Goal: Find specific page/section: Find specific page/section

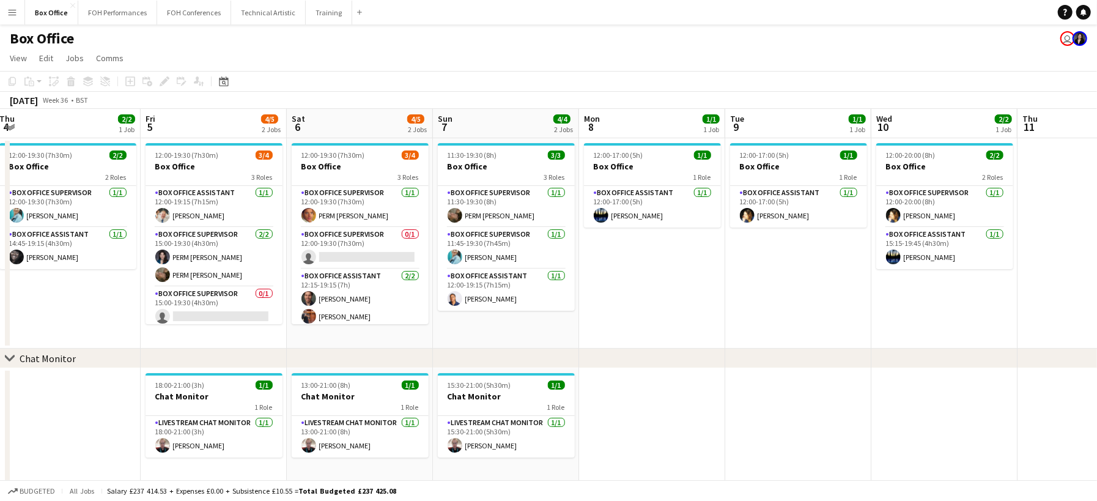
drag, startPoint x: 647, startPoint y: 330, endPoint x: -311, endPoint y: 289, distance: 958.7
click at [0, 289] on html "Menu Boards Boards Boards All jobs Status Workforce Workforce My Workforce Recr…" at bounding box center [548, 252] width 1097 height 504
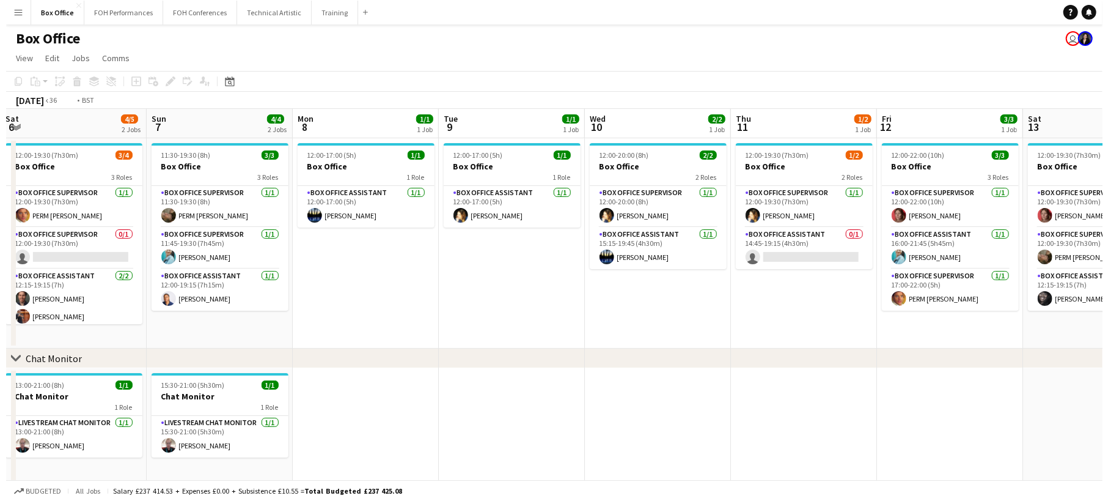
scroll to position [0, 433]
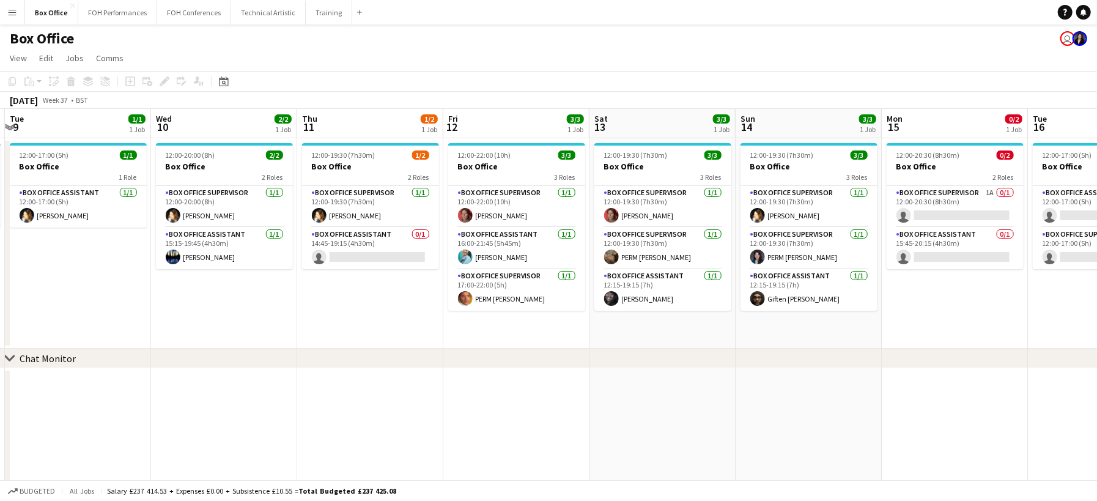
drag, startPoint x: 845, startPoint y: 314, endPoint x: -96, endPoint y: 295, distance: 941.5
click at [0, 295] on html "Menu Boards Boards Boards All jobs Status Workforce Workforce My Workforce Recr…" at bounding box center [548, 252] width 1097 height 504
click at [112, 13] on button "FOH Performances Close" at bounding box center [117, 13] width 79 height 24
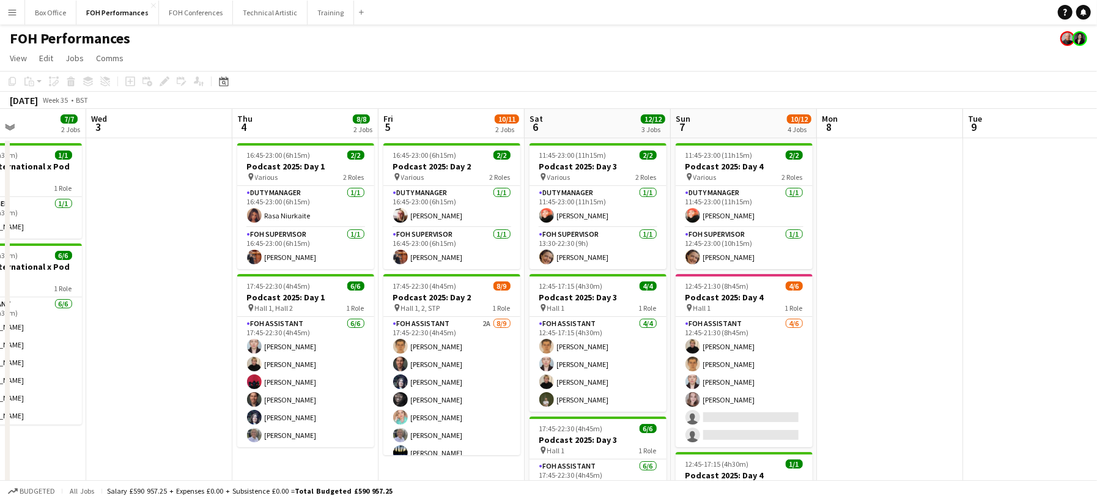
scroll to position [0, 472]
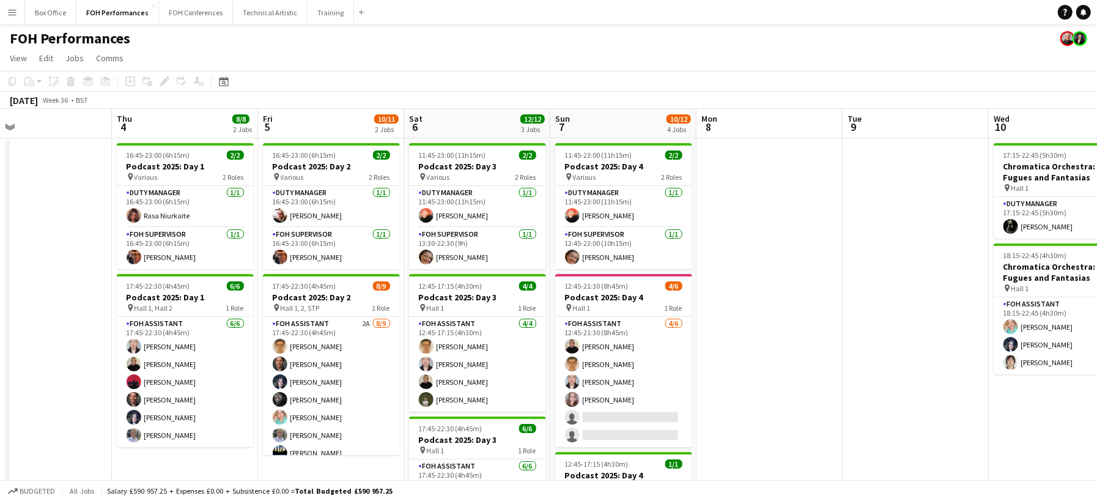
drag, startPoint x: 509, startPoint y: 393, endPoint x: -102, endPoint y: 171, distance: 649.7
click at [0, 171] on html "Menu Boards Boards Boards All jobs Status Workforce Workforce My Workforce Recr…" at bounding box center [548, 355] width 1097 height 710
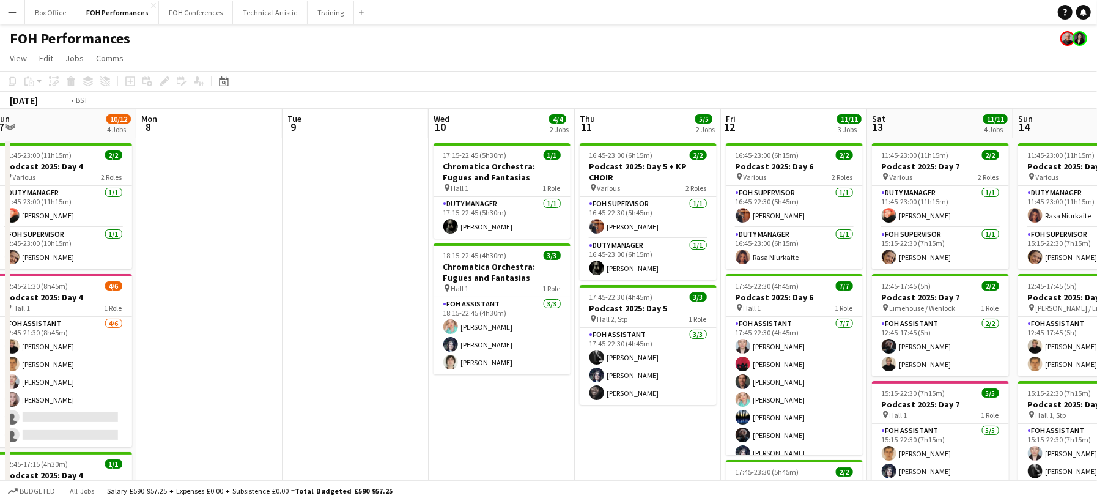
scroll to position [0, 448]
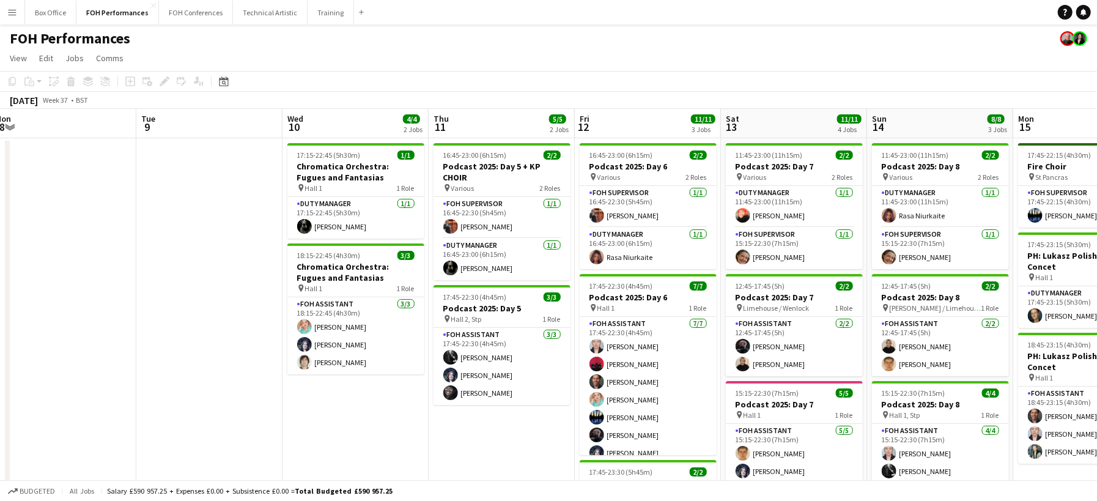
drag, startPoint x: 915, startPoint y: 412, endPoint x: 209, endPoint y: 274, distance: 719.2
click at [209, 274] on app-calendar-viewport "Fri 5 10/11 2 Jobs Sat 6 12/12 3 Jobs Sun 7 10/12 4 Jobs Mon 8 Tue 9 Wed 10 4/4…" at bounding box center [548, 399] width 1097 height 580
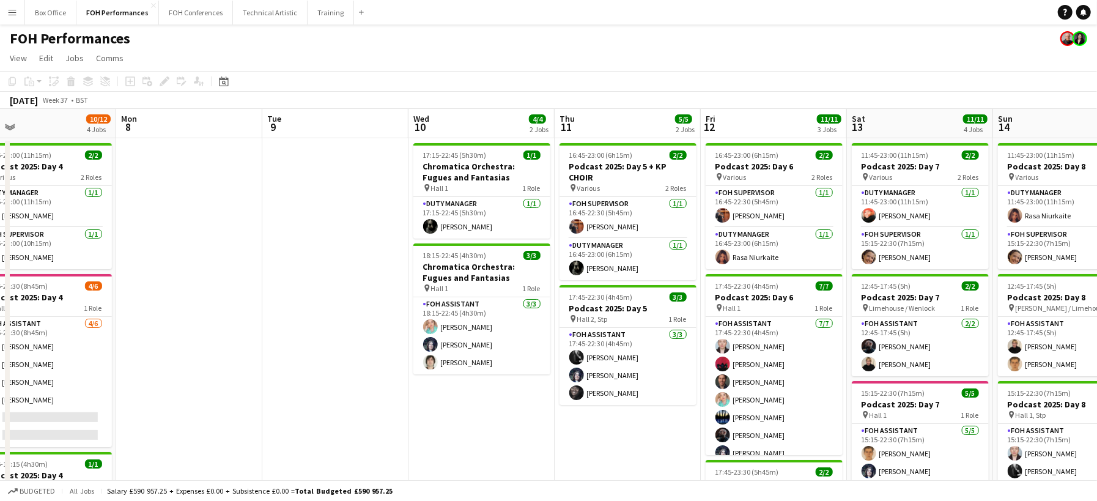
scroll to position [0, 394]
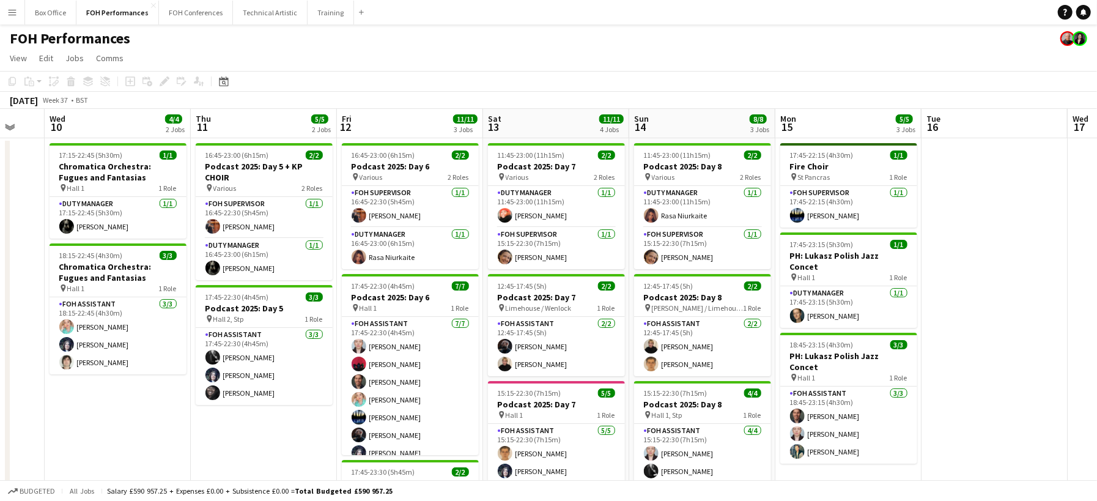
drag, startPoint x: 496, startPoint y: 453, endPoint x: 259, endPoint y: 381, distance: 248.5
click at [259, 381] on app-calendar-viewport "Sun 7 10/12 4 Jobs Mon 8 Tue 9 Wed 10 4/4 2 Jobs Thu 11 5/5 2 Jobs Fri 12 11/11…" at bounding box center [548, 399] width 1097 height 580
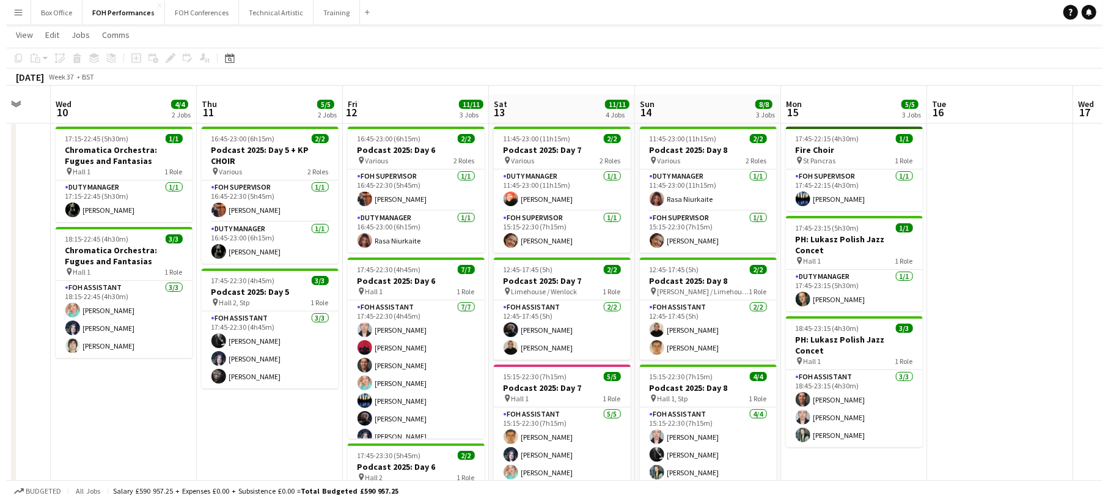
scroll to position [0, 0]
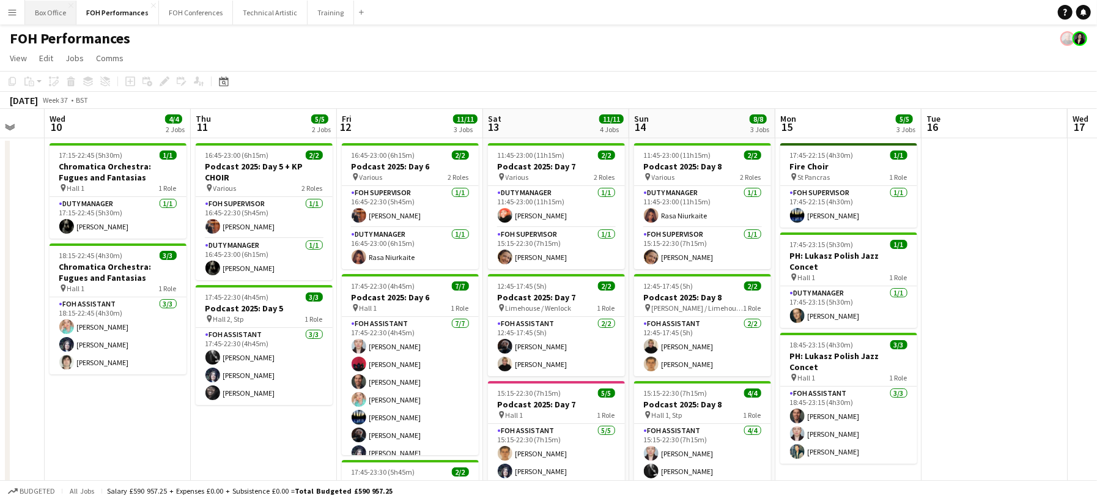
click at [45, 13] on button "Box Office Close" at bounding box center [50, 13] width 51 height 24
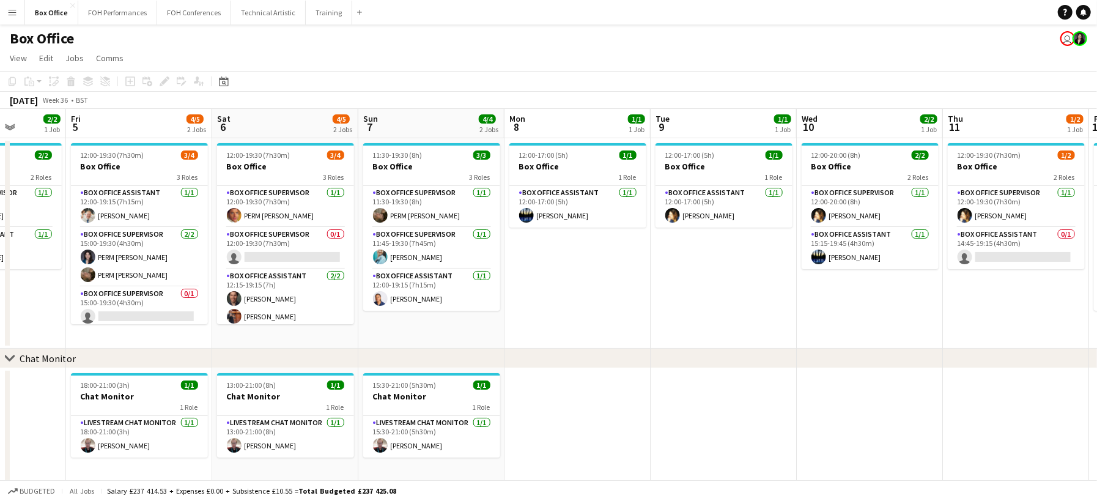
drag, startPoint x: 384, startPoint y: 320, endPoint x: -7, endPoint y: 308, distance: 391.4
click at [0, 308] on html "Menu Boards Boards Boards All jobs Status Workforce Workforce My Workforce Recr…" at bounding box center [548, 252] width 1097 height 504
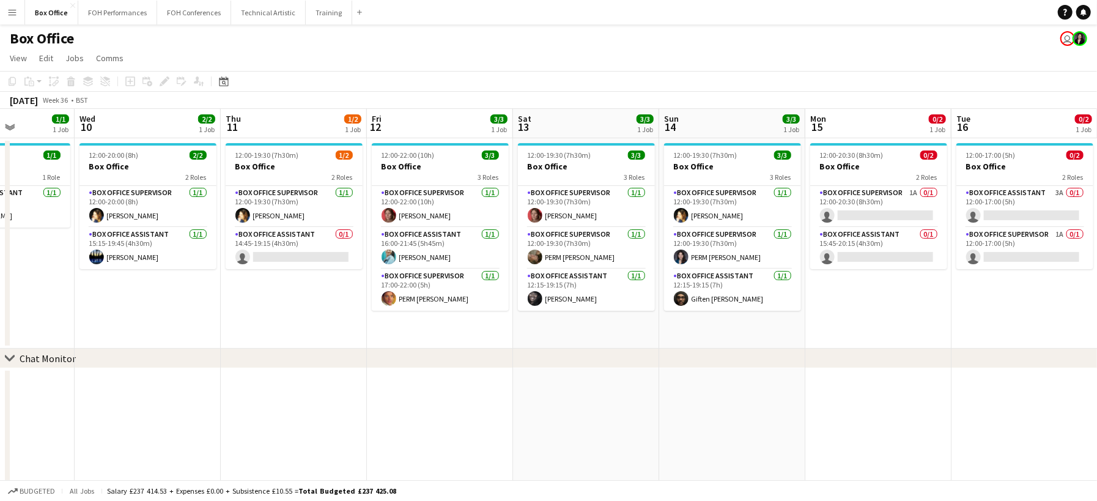
drag, startPoint x: 808, startPoint y: 312, endPoint x: -94, endPoint y: 277, distance: 902.9
click at [0, 277] on html "Menu Boards Boards Boards All jobs Status Workforce Workforce My Workforce Recr…" at bounding box center [548, 252] width 1097 height 504
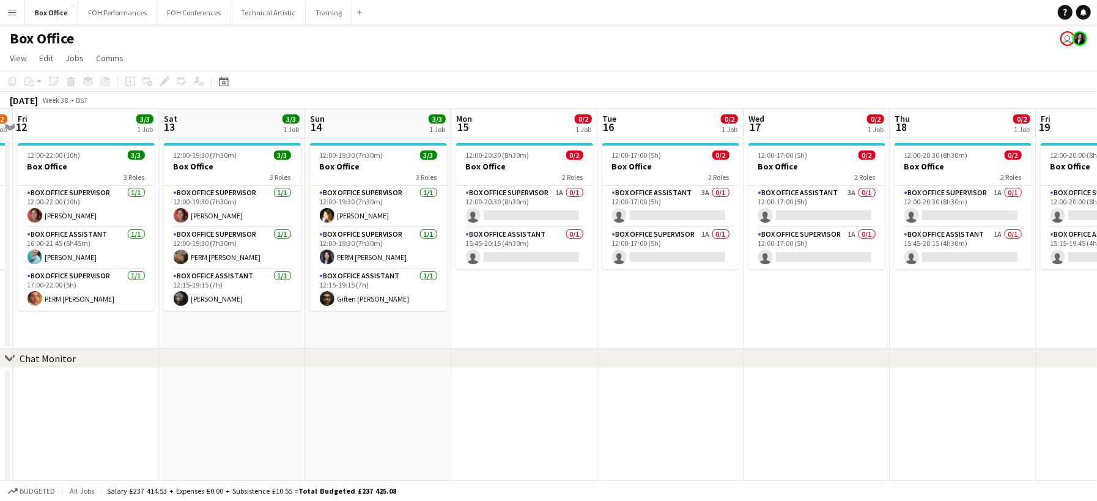
scroll to position [0, 345]
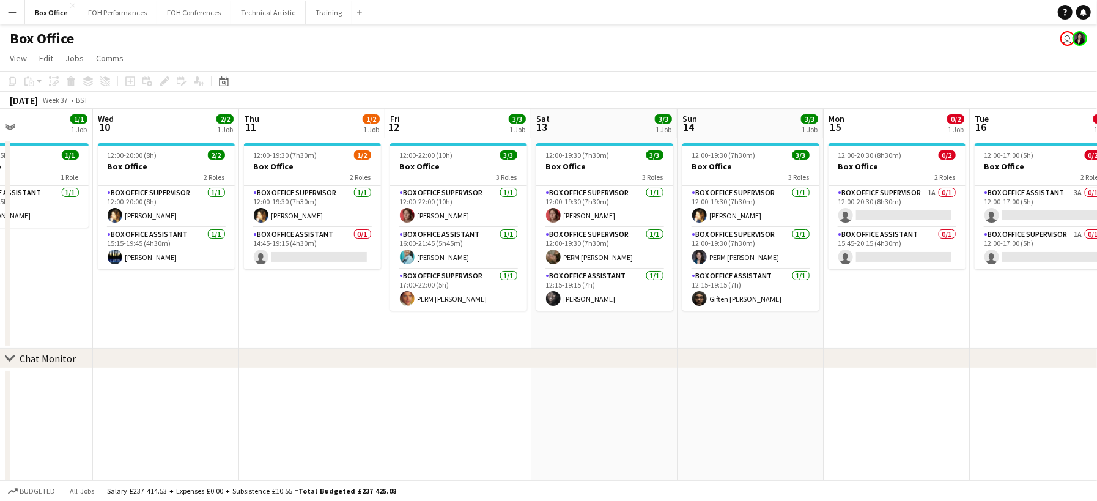
drag, startPoint x: 606, startPoint y: 348, endPoint x: 991, endPoint y: 343, distance: 385.7
click at [991, 343] on app-calendar-viewport "Sun 7 4/4 2 Jobs Mon 8 1/1 1 Job Tue 9 1/1 1 Job Wed 10 2/2 1 Job Thu 11 1/2 1 …" at bounding box center [548, 296] width 1097 height 374
